Goal: Information Seeking & Learning: Find specific fact

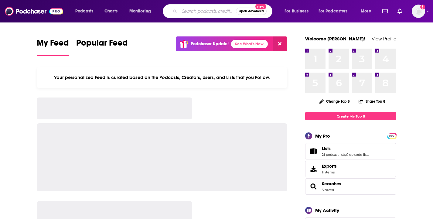
click at [197, 11] on input "Search podcasts, credits, & more..." at bounding box center [207, 11] width 56 height 10
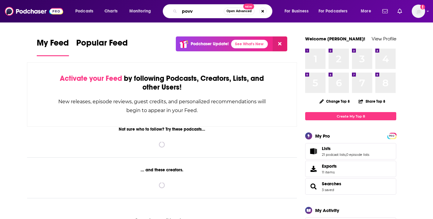
type input "povvi"
